Goal: Entertainment & Leisure: Consume media (video, audio)

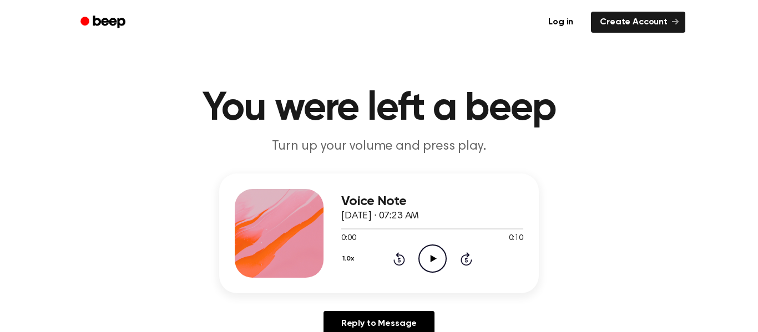
click at [433, 265] on icon "Play Audio" at bounding box center [432, 259] width 28 height 28
click at [439, 251] on icon "Play Audio" at bounding box center [432, 259] width 28 height 28
click at [447, 259] on div "1.0x Rewind 5 seconds Play Audio Skip 5 seconds" at bounding box center [432, 259] width 182 height 28
click at [436, 268] on icon "Play Audio" at bounding box center [432, 259] width 28 height 28
click at [437, 257] on icon "Play Audio" at bounding box center [432, 259] width 28 height 28
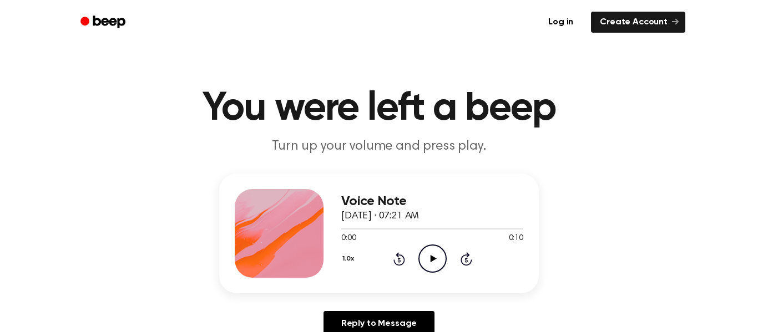
click at [424, 257] on icon "Play Audio" at bounding box center [432, 259] width 28 height 28
click at [444, 260] on icon "Play Audio" at bounding box center [432, 259] width 28 height 28
click at [424, 266] on icon "Play Audio" at bounding box center [432, 259] width 28 height 28
click at [428, 254] on icon "Play Audio" at bounding box center [432, 259] width 28 height 28
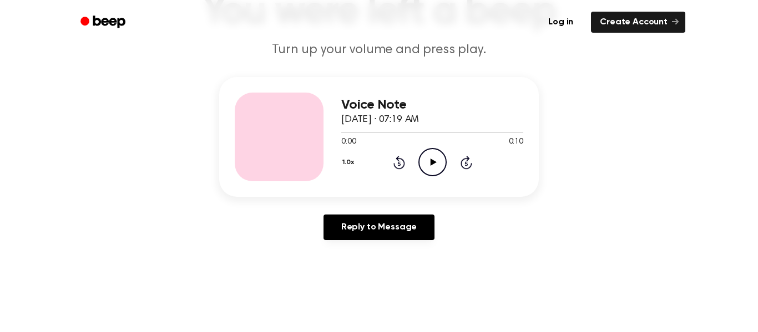
scroll to position [105, 0]
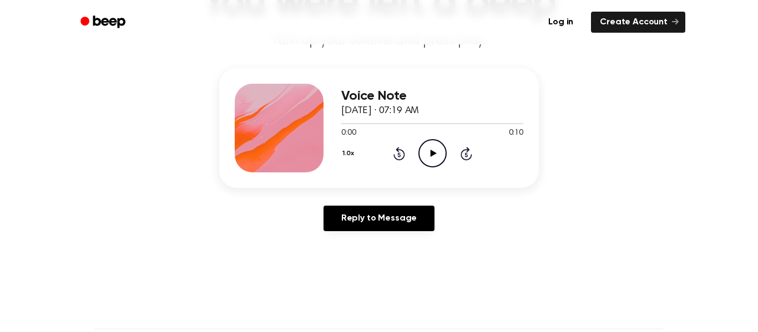
click at [442, 154] on icon "Play Audio" at bounding box center [432, 153] width 28 height 28
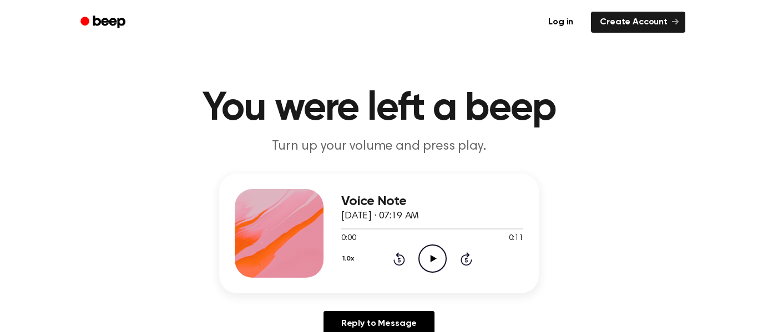
click at [443, 255] on icon "Play Audio" at bounding box center [432, 259] width 28 height 28
click at [439, 261] on icon "Play Audio" at bounding box center [432, 259] width 28 height 28
click at [435, 264] on icon "Play Audio" at bounding box center [432, 259] width 28 height 28
click at [443, 255] on icon "Play Audio" at bounding box center [432, 259] width 28 height 28
click at [425, 247] on icon "Play Audio" at bounding box center [432, 259] width 28 height 28
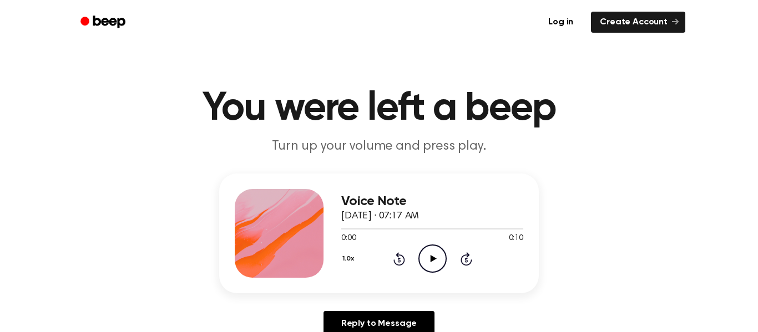
scroll to position [1, 0]
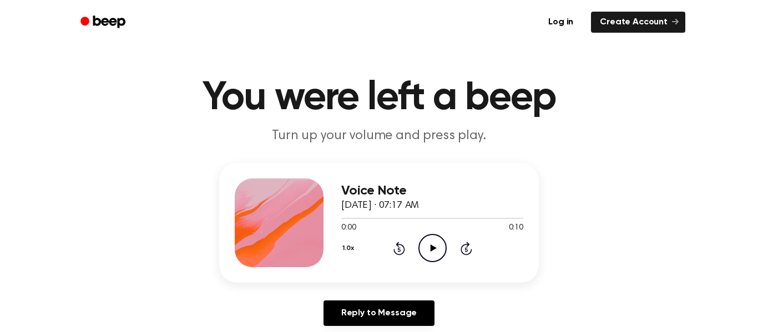
scroll to position [28, 0]
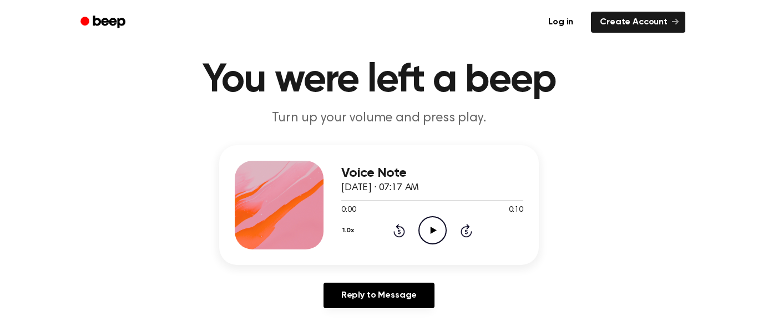
click at [431, 236] on icon "Play Audio" at bounding box center [432, 230] width 28 height 28
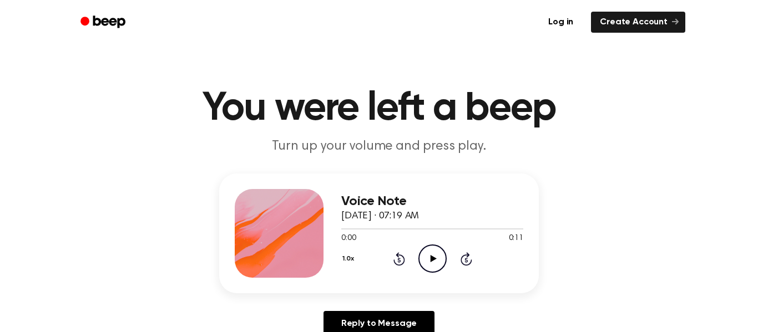
click at [435, 266] on icon "Play Audio" at bounding box center [432, 259] width 28 height 28
click at [429, 263] on icon "Play Audio" at bounding box center [432, 259] width 28 height 28
click at [443, 263] on icon "Play Audio" at bounding box center [432, 259] width 28 height 28
click at [438, 256] on icon "Play Audio" at bounding box center [432, 259] width 28 height 28
click at [425, 254] on icon "Play Audio" at bounding box center [432, 259] width 28 height 28
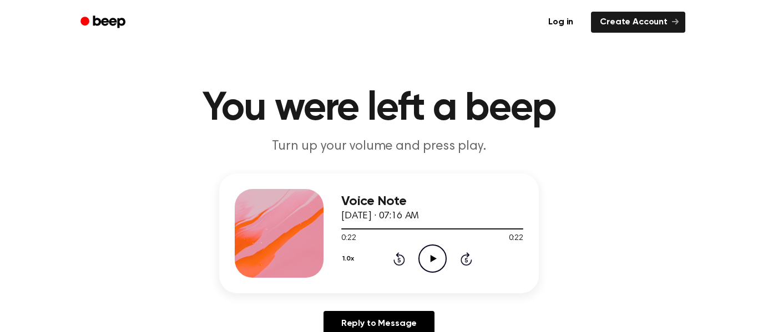
click at [418, 266] on icon "Play Audio" at bounding box center [432, 259] width 28 height 28
click at [433, 269] on icon "Pause Audio" at bounding box center [432, 259] width 28 height 28
click at [435, 275] on div "Voice Note October 3, 2025 · 07:16 AM 0:00 0:22 Your browser does not support t…" at bounding box center [432, 233] width 182 height 89
click at [432, 251] on icon "Play Audio" at bounding box center [432, 259] width 28 height 28
click at [446, 254] on icon "Play Audio" at bounding box center [432, 259] width 28 height 28
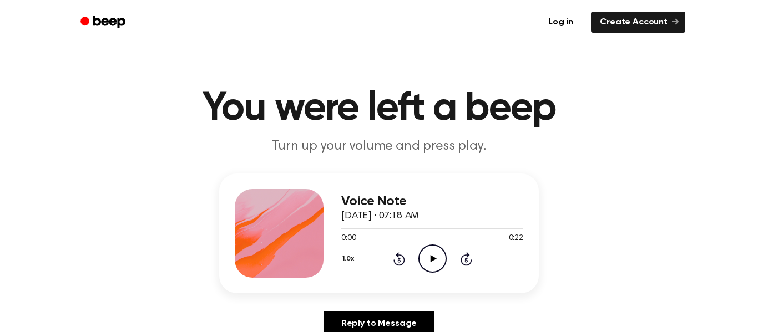
click at [434, 270] on icon "Play Audio" at bounding box center [432, 259] width 28 height 28
click at [444, 264] on icon "Pause Audio" at bounding box center [432, 259] width 28 height 28
click at [436, 259] on icon "Play Audio" at bounding box center [432, 259] width 28 height 28
click at [439, 259] on icon "Play Audio" at bounding box center [432, 259] width 28 height 28
click at [438, 265] on icon "Play Audio" at bounding box center [432, 259] width 28 height 28
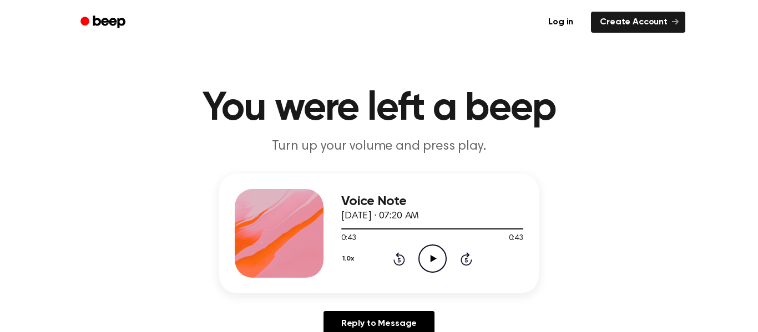
click at [428, 261] on icon "Play Audio" at bounding box center [432, 259] width 28 height 28
click at [432, 250] on icon "Play Audio" at bounding box center [432, 259] width 28 height 28
click at [437, 261] on icon "Play Audio" at bounding box center [432, 259] width 28 height 28
click at [424, 260] on icon "Play Audio" at bounding box center [432, 259] width 28 height 28
click at [438, 260] on icon "Play Audio" at bounding box center [432, 259] width 28 height 28
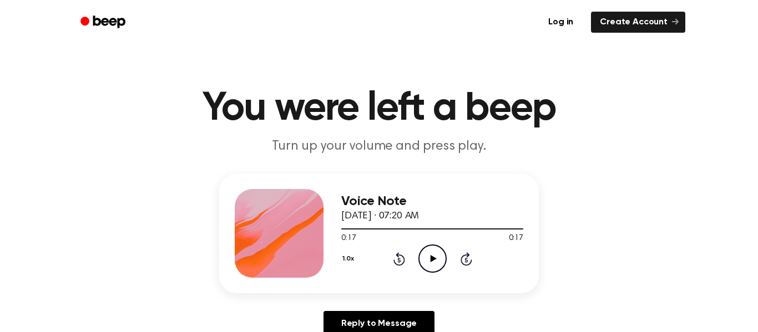
click at [435, 252] on icon "Play Audio" at bounding box center [432, 259] width 28 height 28
click at [438, 266] on icon "Play Audio" at bounding box center [432, 259] width 28 height 28
click at [436, 256] on icon "Pause Audio" at bounding box center [432, 259] width 28 height 28
click at [442, 264] on icon "Play Audio" at bounding box center [432, 259] width 28 height 28
click at [439, 265] on icon "Play Audio" at bounding box center [432, 259] width 28 height 28
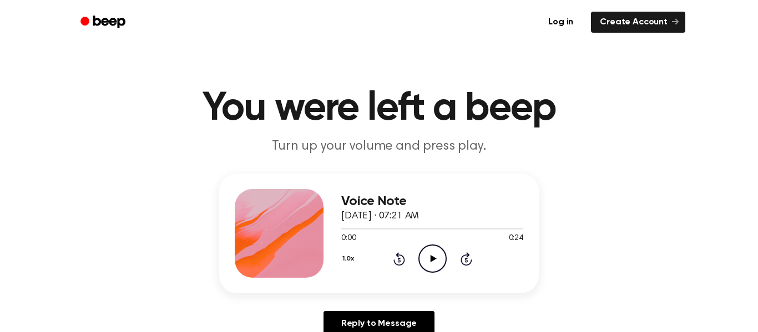
click at [439, 257] on icon "Play Audio" at bounding box center [432, 259] width 28 height 28
click at [433, 260] on icon at bounding box center [433, 258] width 6 height 7
click at [441, 264] on icon "Play Audio" at bounding box center [432, 259] width 28 height 28
click at [441, 267] on icon "Play Audio" at bounding box center [432, 259] width 28 height 28
click at [430, 264] on icon "Play Audio" at bounding box center [432, 259] width 28 height 28
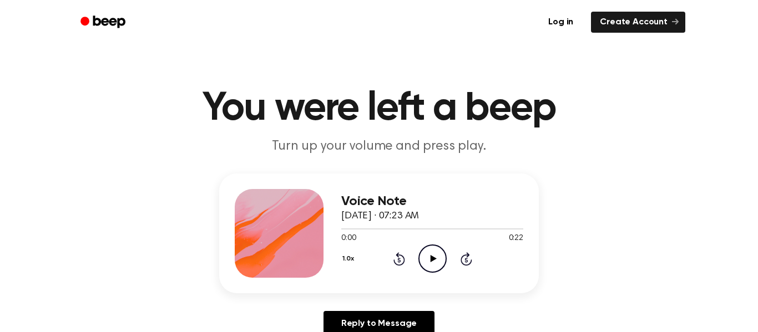
click at [425, 261] on icon "Play Audio" at bounding box center [432, 259] width 28 height 28
click at [426, 260] on icon "Play Audio" at bounding box center [432, 259] width 28 height 28
click at [439, 258] on icon "Play Audio" at bounding box center [432, 259] width 28 height 28
click at [427, 267] on icon "Play Audio" at bounding box center [432, 259] width 28 height 28
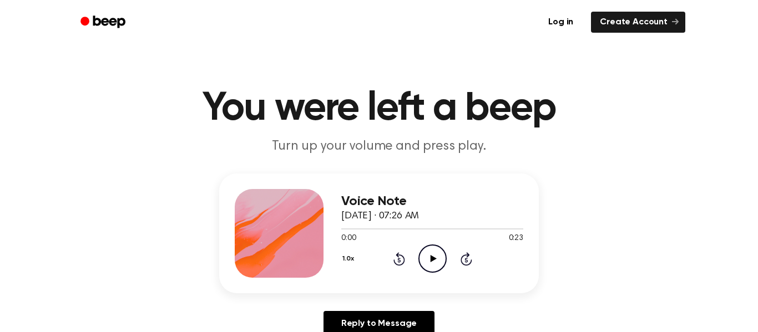
click at [428, 260] on icon "Play Audio" at bounding box center [432, 259] width 28 height 28
click at [433, 250] on icon "Play Audio" at bounding box center [432, 259] width 28 height 28
click at [428, 261] on icon "Play Audio" at bounding box center [432, 259] width 28 height 28
